Goal: Entertainment & Leisure: Consume media (video, audio)

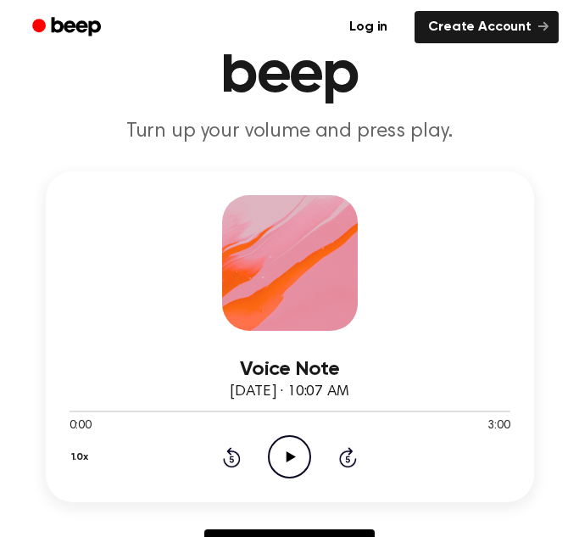
scroll to position [185, 0]
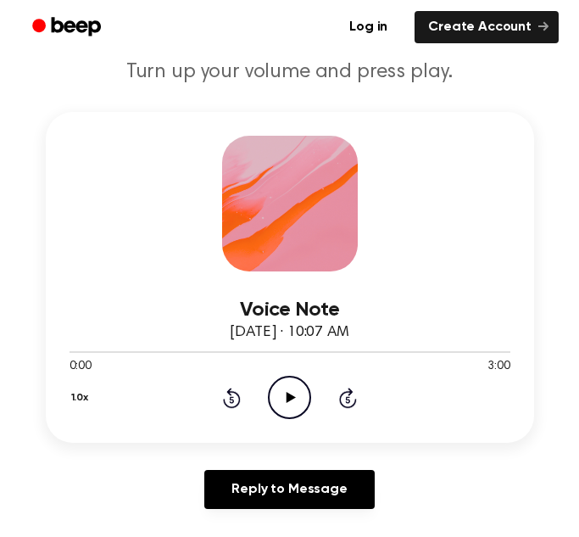
click at [282, 399] on icon "Play Audio" at bounding box center [289, 397] width 43 height 43
click at [302, 397] on icon "Pause Audio" at bounding box center [289, 397] width 43 height 43
click at [78, 355] on div at bounding box center [290, 351] width 441 height 14
click at [284, 396] on icon "Play Audio" at bounding box center [289, 397] width 43 height 43
click at [284, 400] on icon "Pause Audio" at bounding box center [289, 397] width 43 height 43
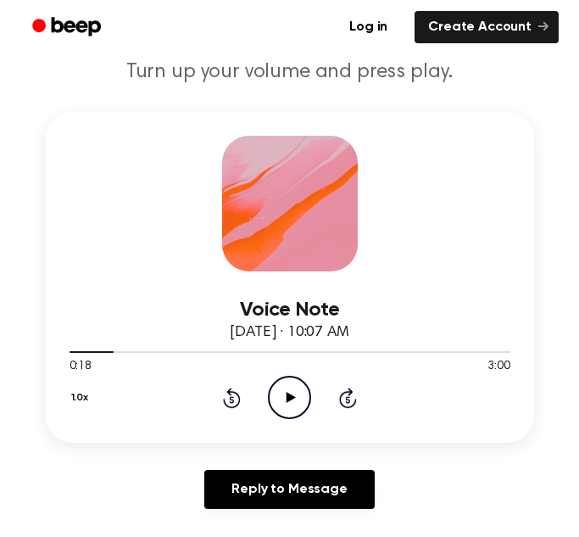
click at [284, 400] on icon "Play Audio" at bounding box center [289, 397] width 43 height 43
click at [112, 351] on div at bounding box center [104, 352] width 68 height 2
click at [283, 396] on icon "Pause Audio" at bounding box center [289, 397] width 43 height 43
click at [284, 395] on icon "Play Audio" at bounding box center [289, 397] width 43 height 43
click at [284, 395] on icon "Pause Audio" at bounding box center [289, 397] width 43 height 43
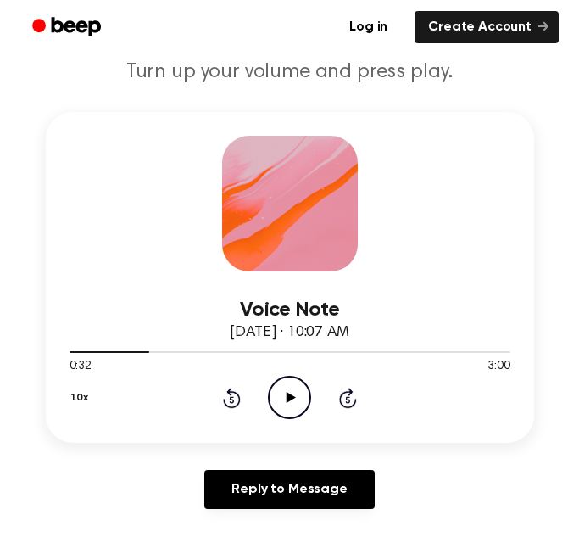
click at [284, 395] on icon "Play Audio" at bounding box center [289, 397] width 43 height 43
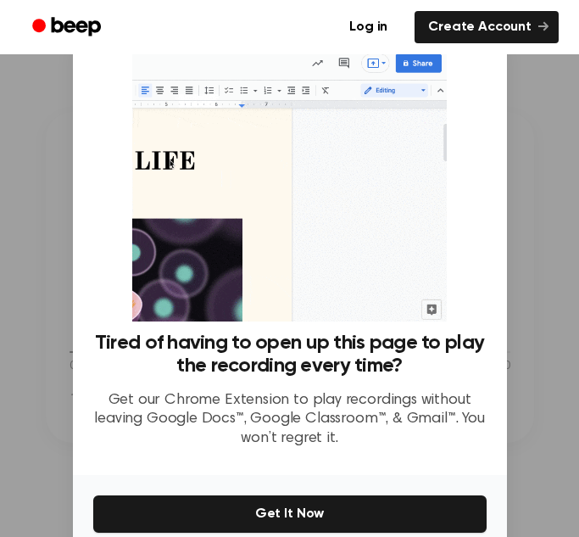
scroll to position [81, 0]
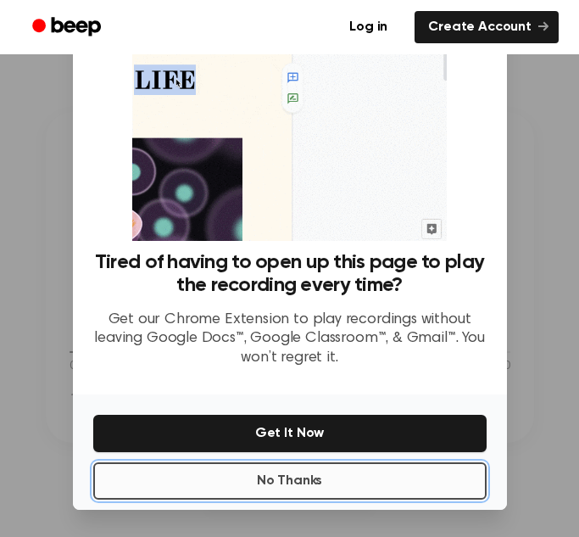
click at [321, 464] on button "No Thanks" at bounding box center [290, 480] width 394 height 37
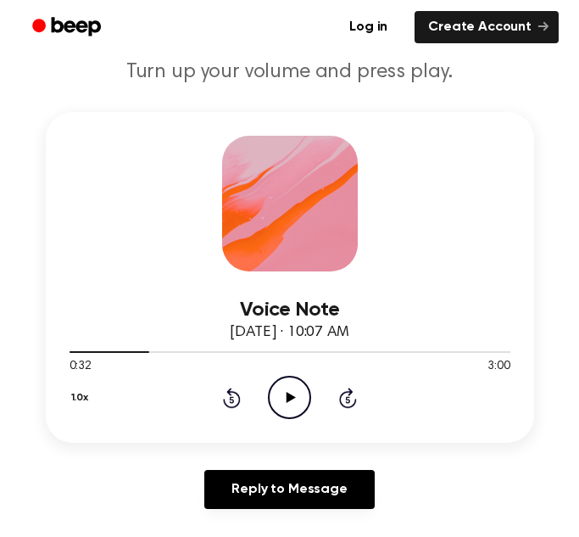
click at [285, 400] on icon "Play Audio" at bounding box center [289, 397] width 43 height 43
click at [233, 406] on icon at bounding box center [232, 398] width 18 height 20
click at [286, 402] on icon at bounding box center [290, 397] width 8 height 11
click at [286, 403] on icon "Play Audio" at bounding box center [289, 397] width 43 height 43
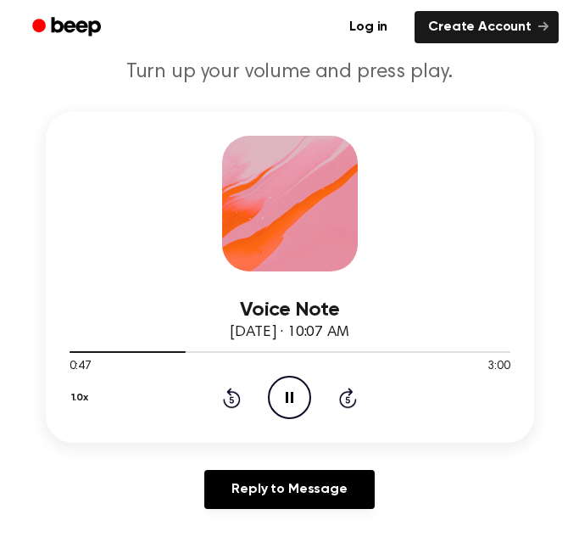
click at [286, 403] on icon at bounding box center [290, 397] width 8 height 11
click at [286, 403] on icon "Play Audio" at bounding box center [289, 397] width 43 height 43
click at [286, 403] on icon at bounding box center [290, 397] width 8 height 11
click at [286, 403] on icon "Play Audio" at bounding box center [289, 397] width 43 height 43
click at [284, 405] on icon "Pause Audio" at bounding box center [289, 397] width 43 height 43
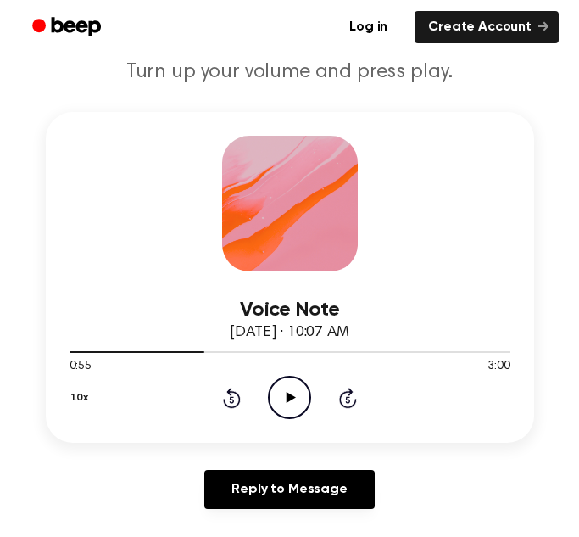
click at [284, 405] on icon "Play Audio" at bounding box center [289, 397] width 43 height 43
click at [283, 401] on icon "Pause Audio" at bounding box center [289, 397] width 43 height 43
click at [269, 405] on icon "Play Audio" at bounding box center [289, 397] width 43 height 43
click at [236, 408] on icon "Rewind 5 seconds" at bounding box center [231, 398] width 19 height 22
click at [230, 400] on icon at bounding box center [232, 399] width 4 height 7
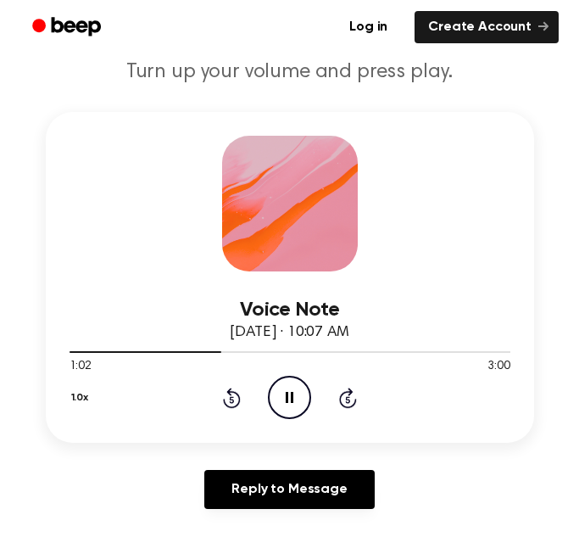
click at [293, 402] on icon at bounding box center [290, 397] width 8 height 11
click at [523, 183] on div "Voice Note [DATE] · 10:07 AM 1:02 3:00 Your browser does not support the [objec…" at bounding box center [290, 277] width 489 height 331
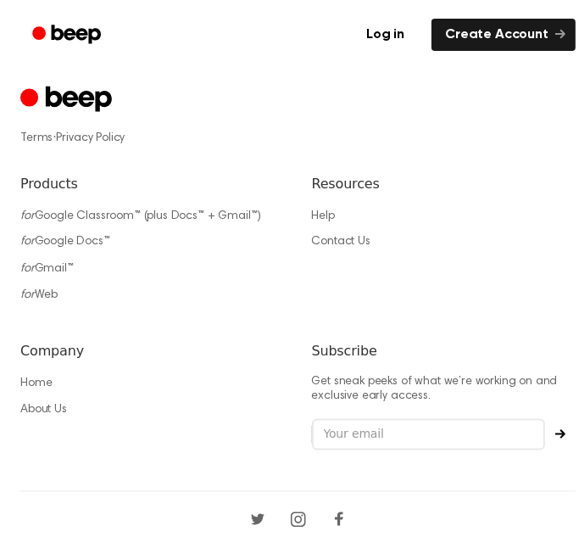
scroll to position [1529, 0]
